Goal: Information Seeking & Learning: Learn about a topic

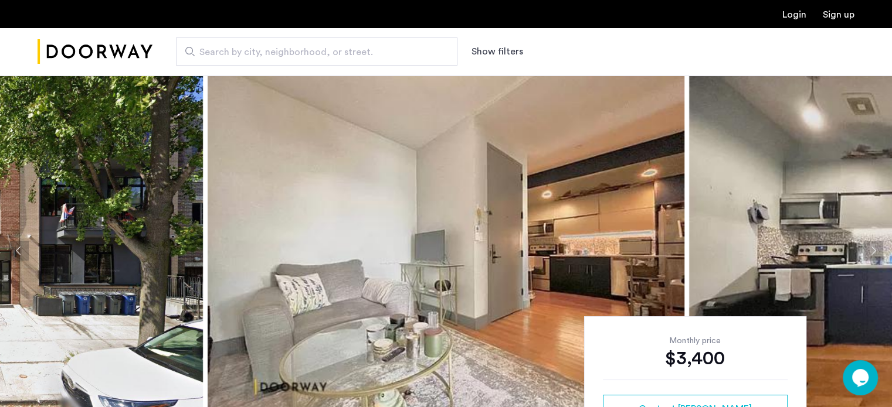
click at [872, 253] on button "Next apartment" at bounding box center [873, 251] width 20 height 20
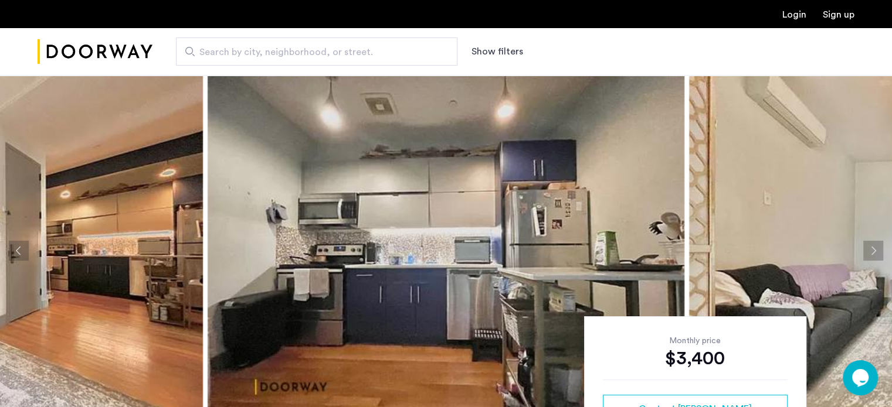
click at [872, 253] on button "Next apartment" at bounding box center [873, 251] width 20 height 20
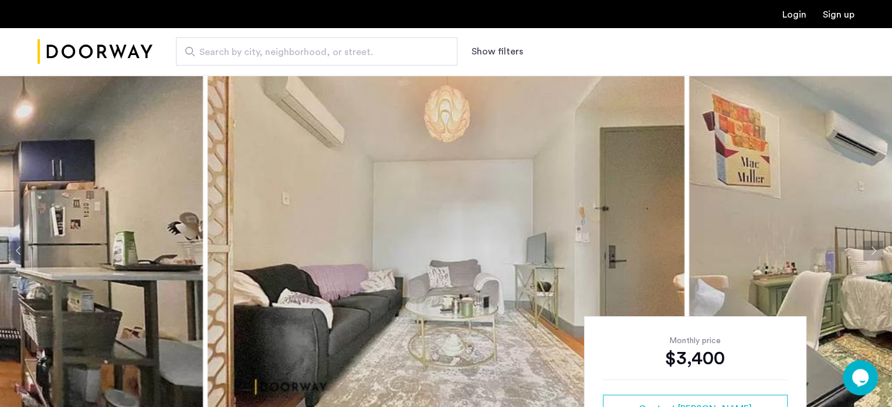
click at [872, 253] on button "Next apartment" at bounding box center [873, 251] width 20 height 20
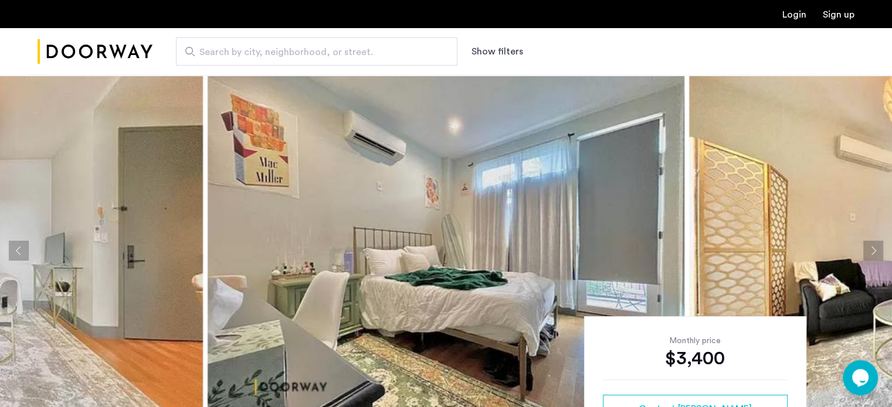
click at [872, 253] on button "Next apartment" at bounding box center [873, 251] width 20 height 20
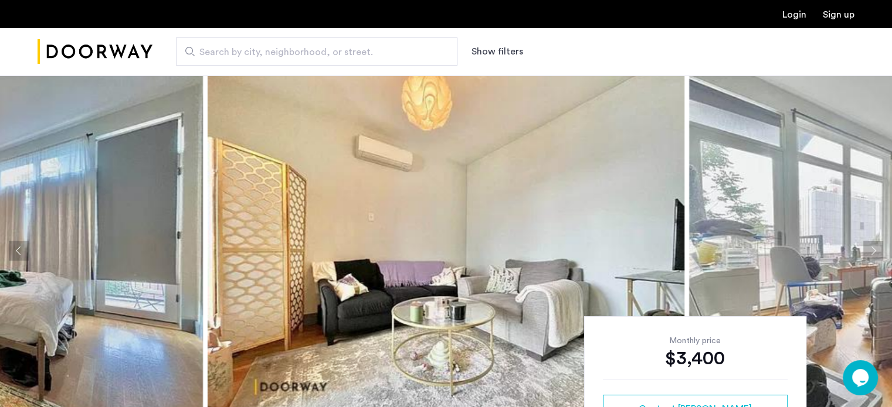
click at [872, 253] on button "Next apartment" at bounding box center [873, 251] width 20 height 20
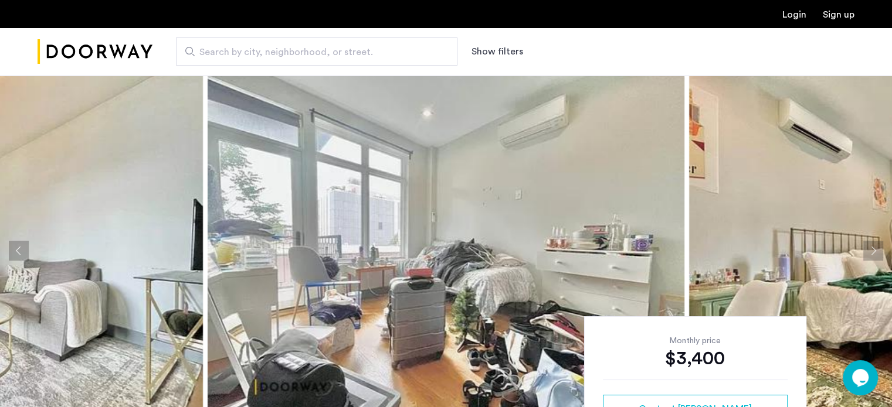
click at [872, 253] on button "Next apartment" at bounding box center [873, 251] width 20 height 20
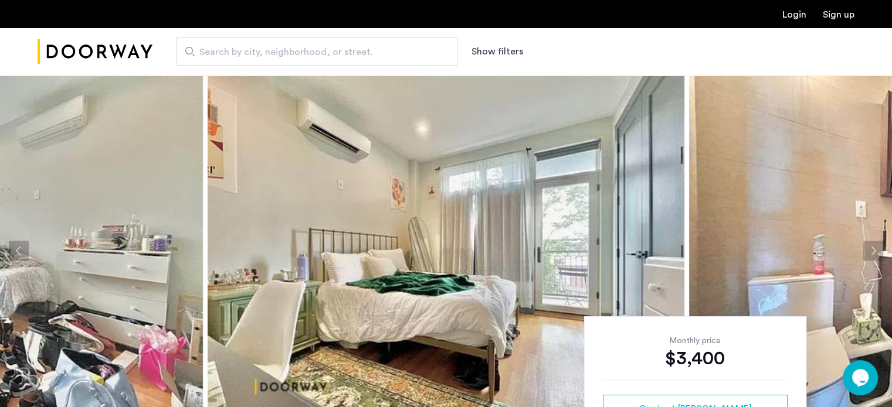
click at [872, 253] on button "Next apartment" at bounding box center [873, 251] width 20 height 20
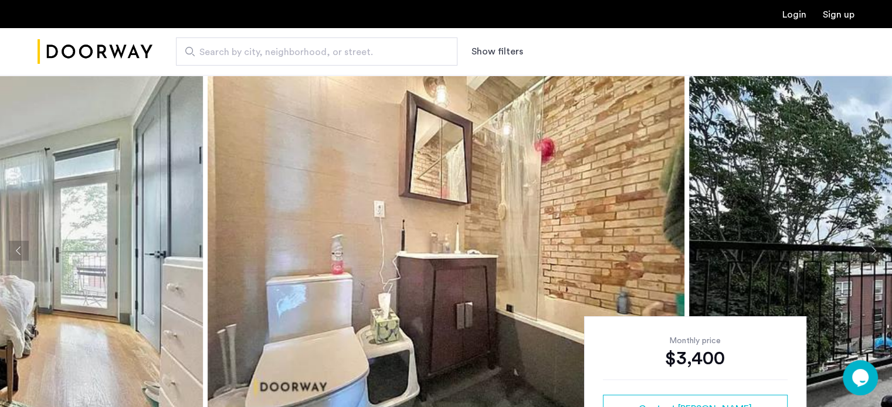
click at [872, 253] on button "Next apartment" at bounding box center [873, 251] width 20 height 20
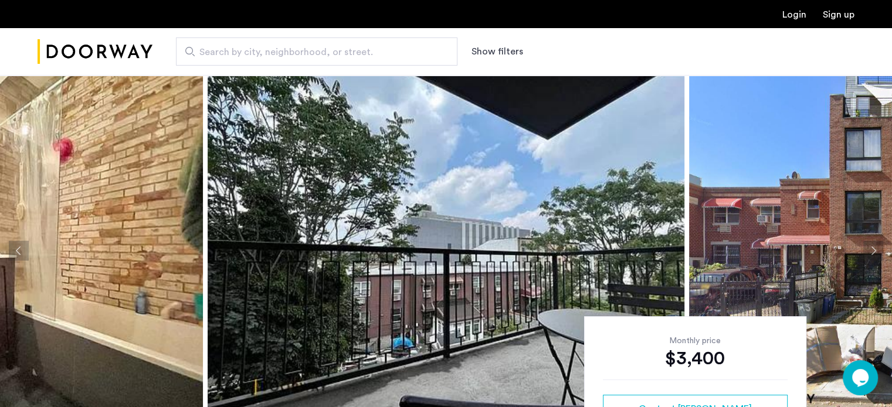
click at [872, 253] on button "Next apartment" at bounding box center [873, 251] width 20 height 20
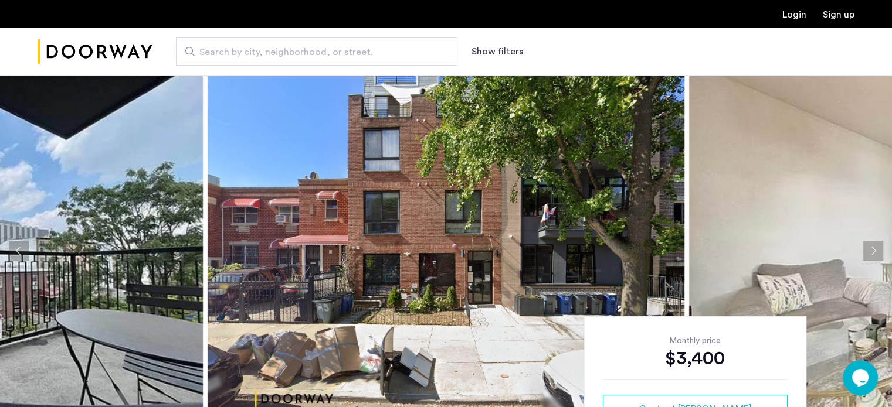
click at [872, 253] on button "Next apartment" at bounding box center [873, 251] width 20 height 20
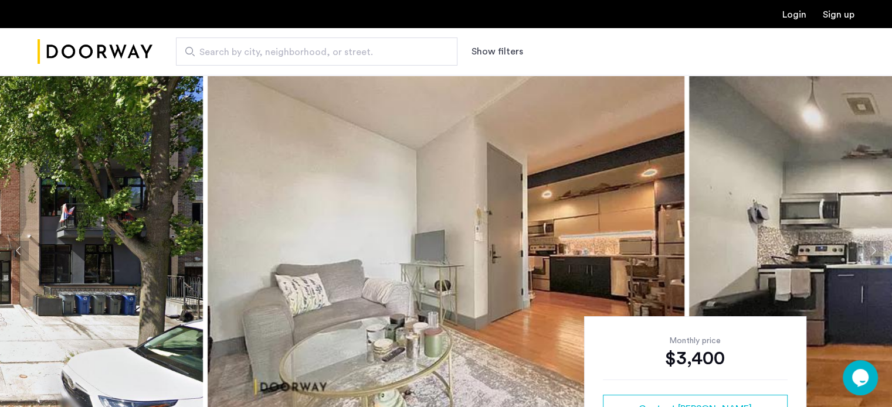
click at [872, 253] on button "Next apartment" at bounding box center [873, 251] width 20 height 20
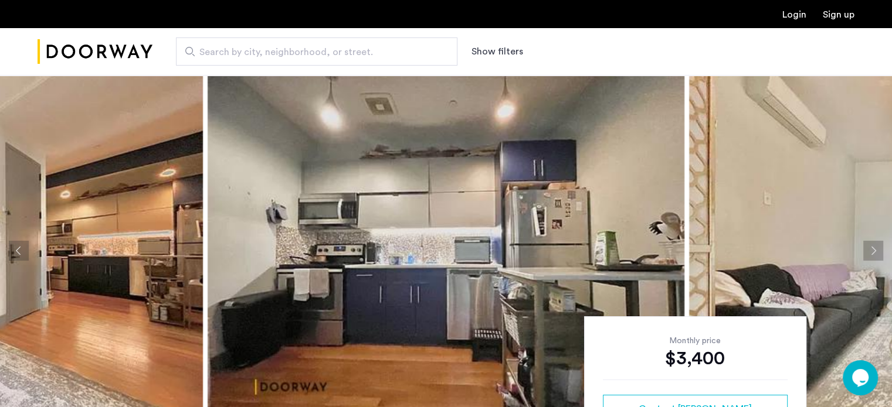
click at [872, 253] on button "Next apartment" at bounding box center [873, 251] width 20 height 20
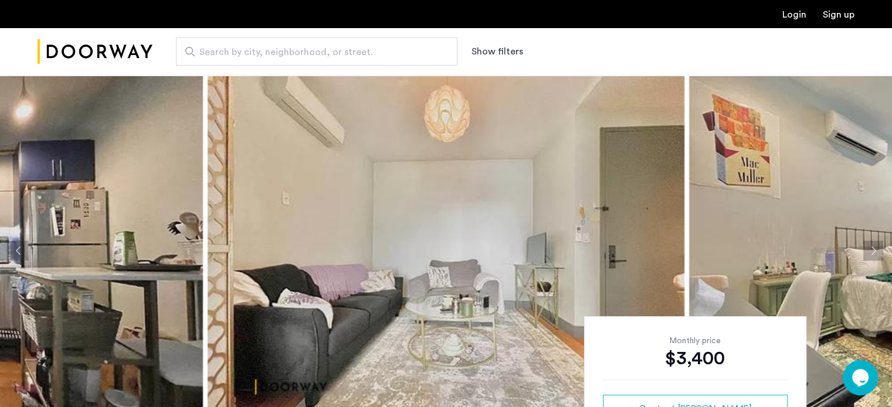
click at [872, 253] on button "Next apartment" at bounding box center [873, 251] width 20 height 20
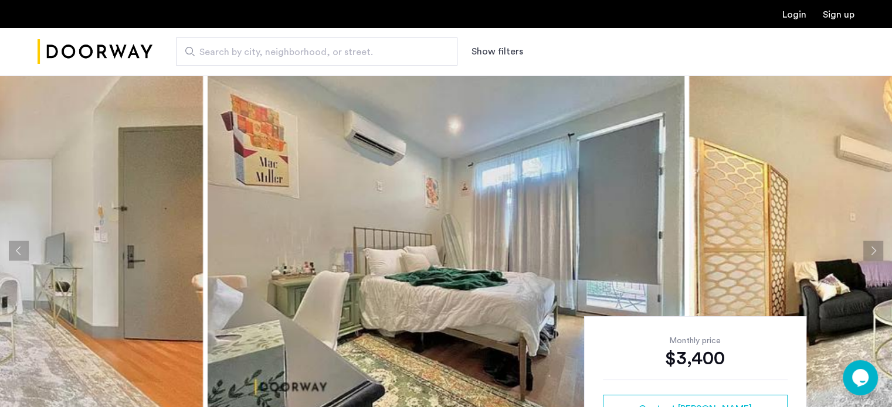
click at [872, 253] on button "Next apartment" at bounding box center [873, 251] width 20 height 20
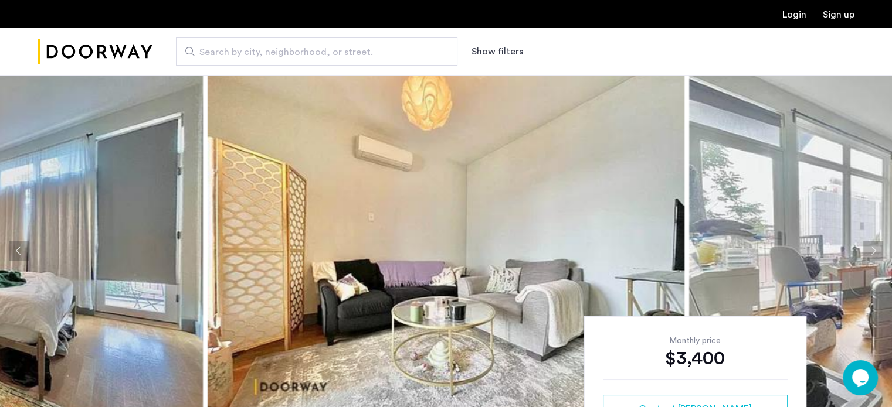
click at [872, 253] on button "Next apartment" at bounding box center [873, 251] width 20 height 20
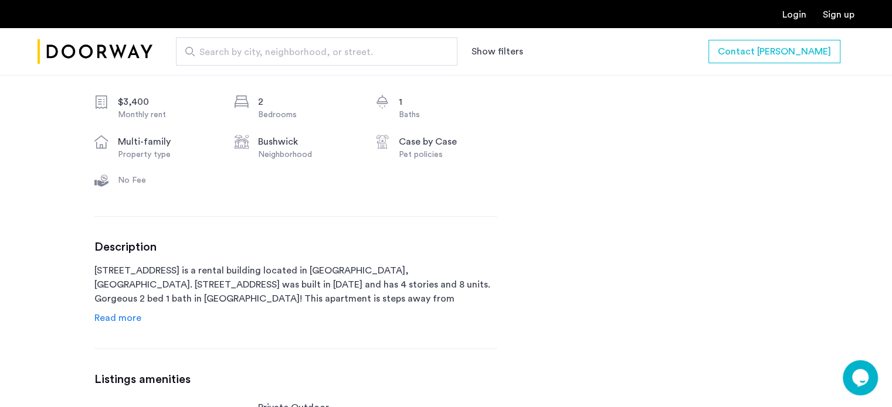
scroll to position [469, 0]
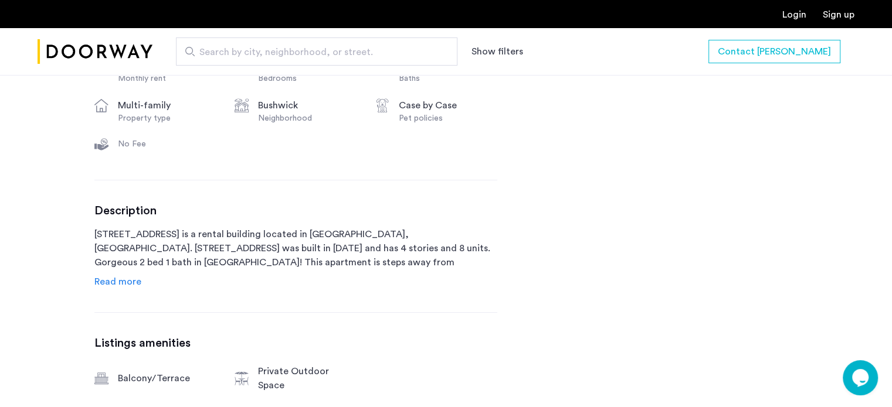
click at [117, 283] on span "Read more" at bounding box center [117, 281] width 47 height 9
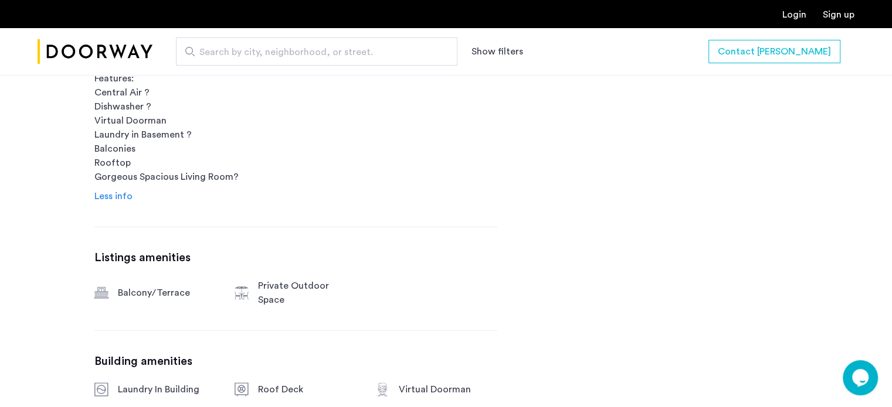
scroll to position [879, 0]
